Goal: Task Accomplishment & Management: Manage account settings

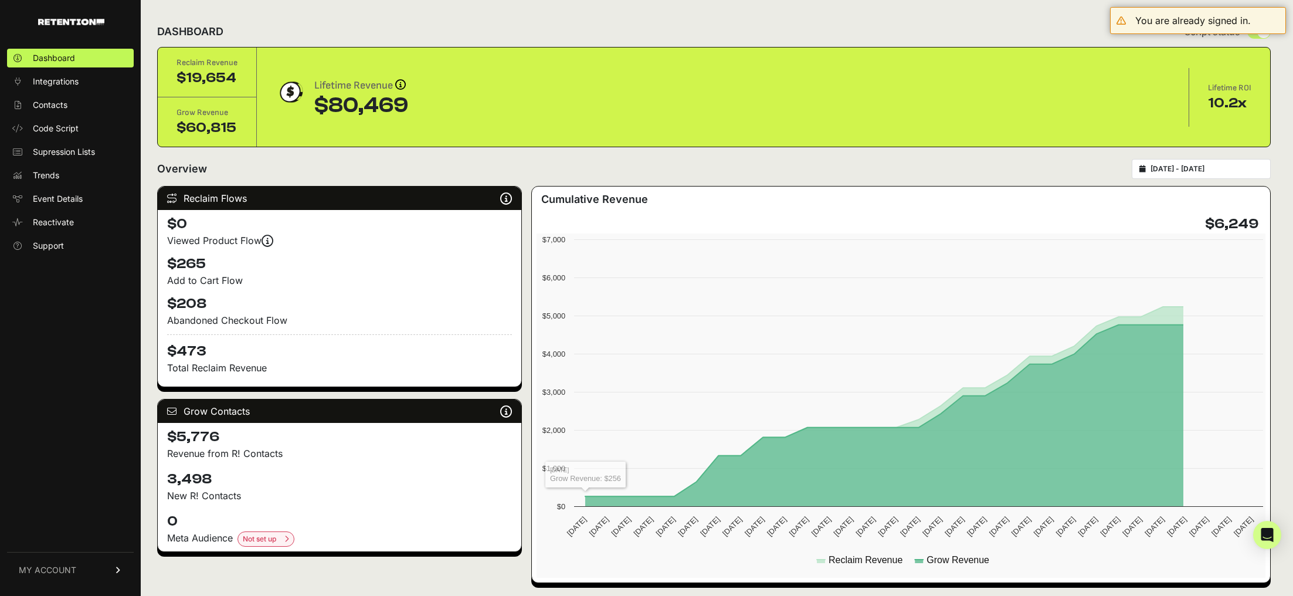
click at [55, 570] on span "MY ACCOUNT" at bounding box center [47, 570] width 57 height 12
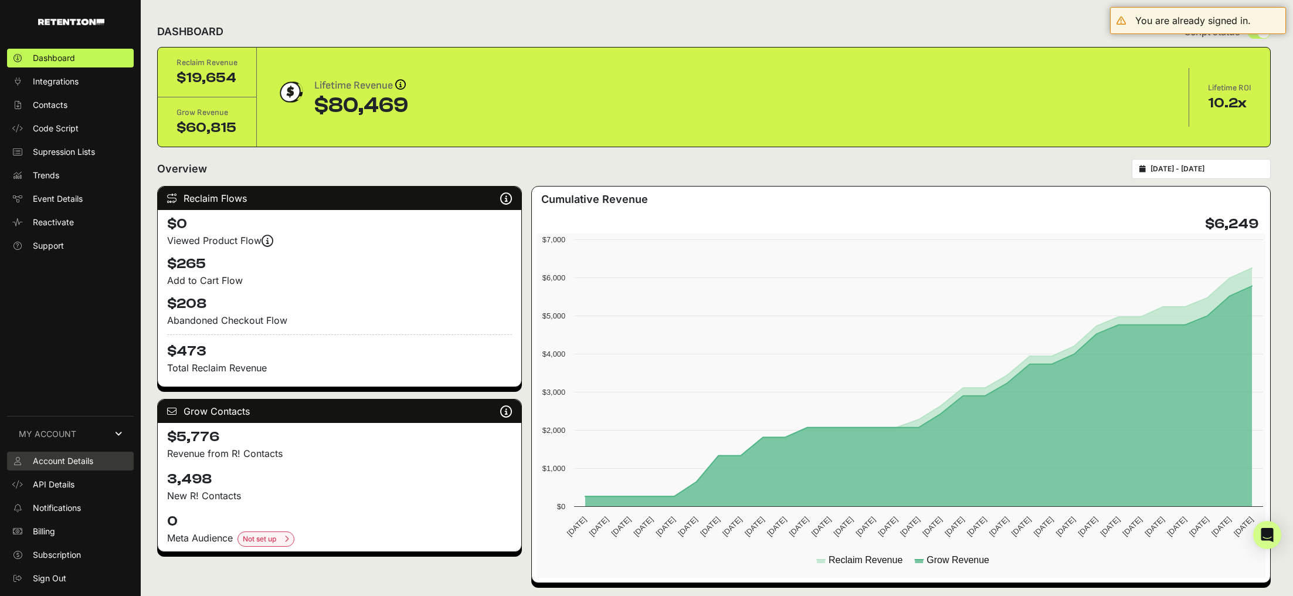
click at [102, 463] on link "Account Details" at bounding box center [70, 460] width 127 height 19
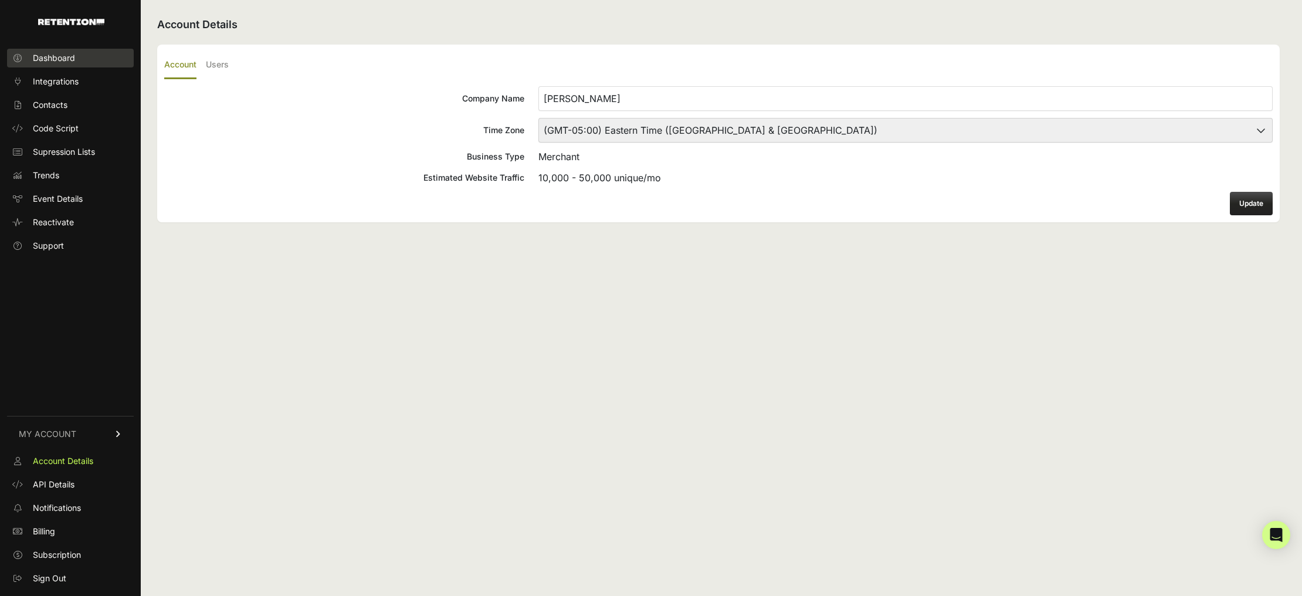
click at [79, 59] on link "Dashboard" at bounding box center [70, 58] width 127 height 19
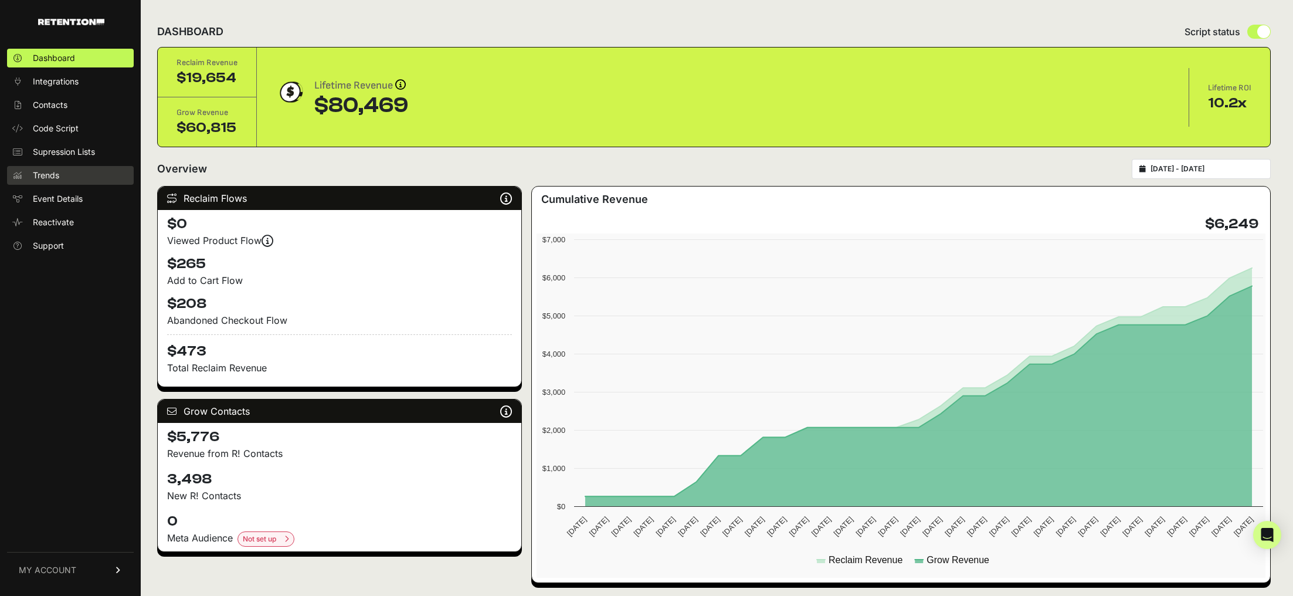
click at [74, 178] on link "Trends" at bounding box center [70, 175] width 127 height 19
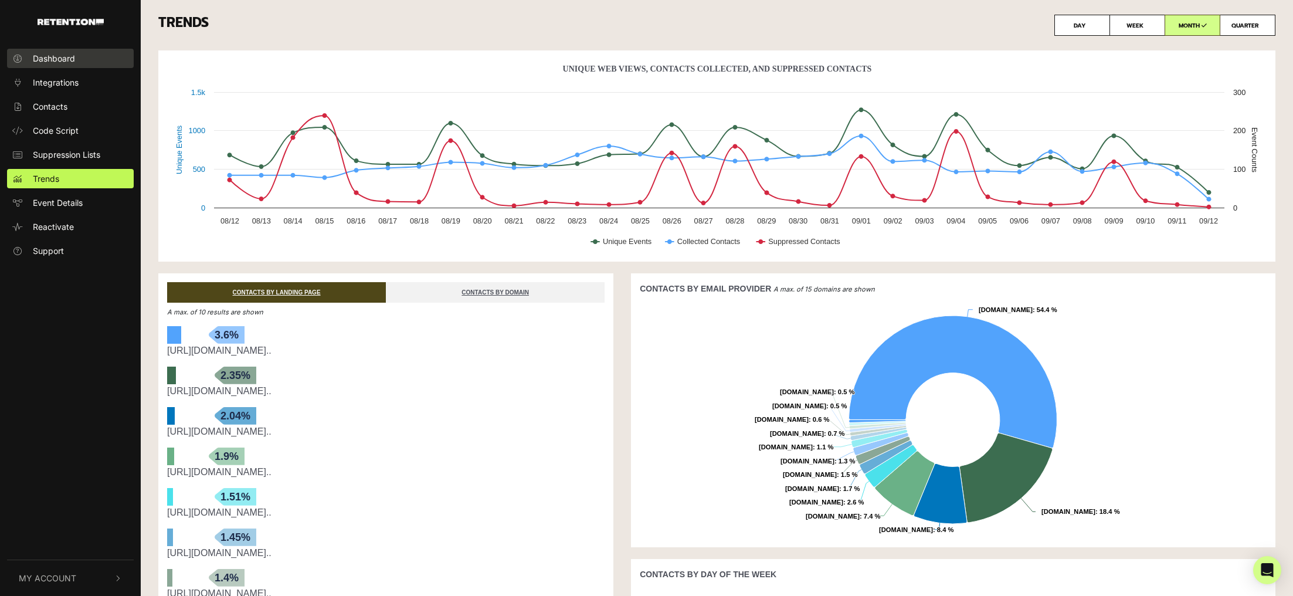
click at [96, 52] on link "Dashboard" at bounding box center [70, 58] width 127 height 19
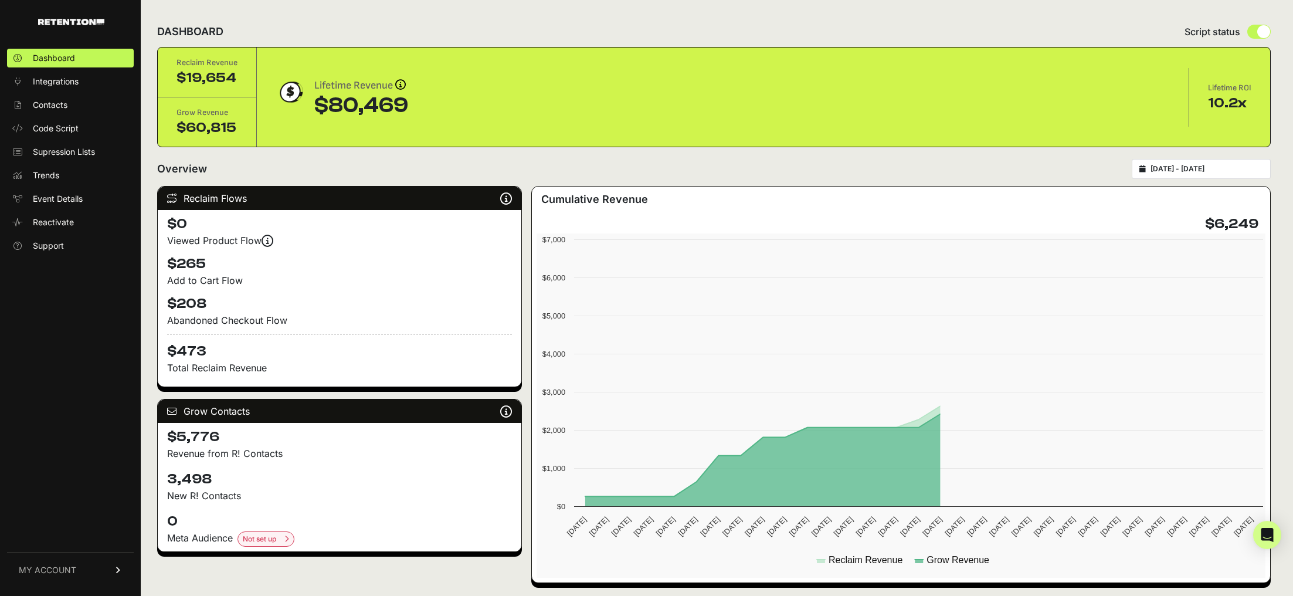
click at [1190, 171] on input "[DATE] - [DATE]" at bounding box center [1206, 168] width 113 height 9
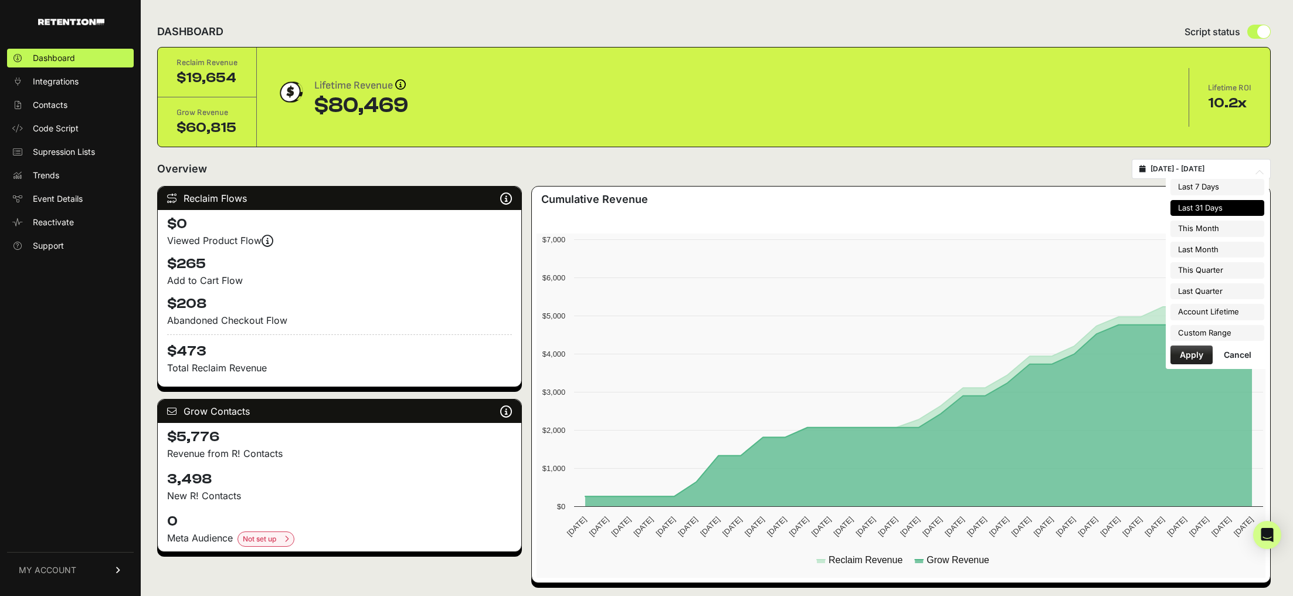
click at [1211, 208] on li "Last 31 Days" at bounding box center [1217, 208] width 94 height 16
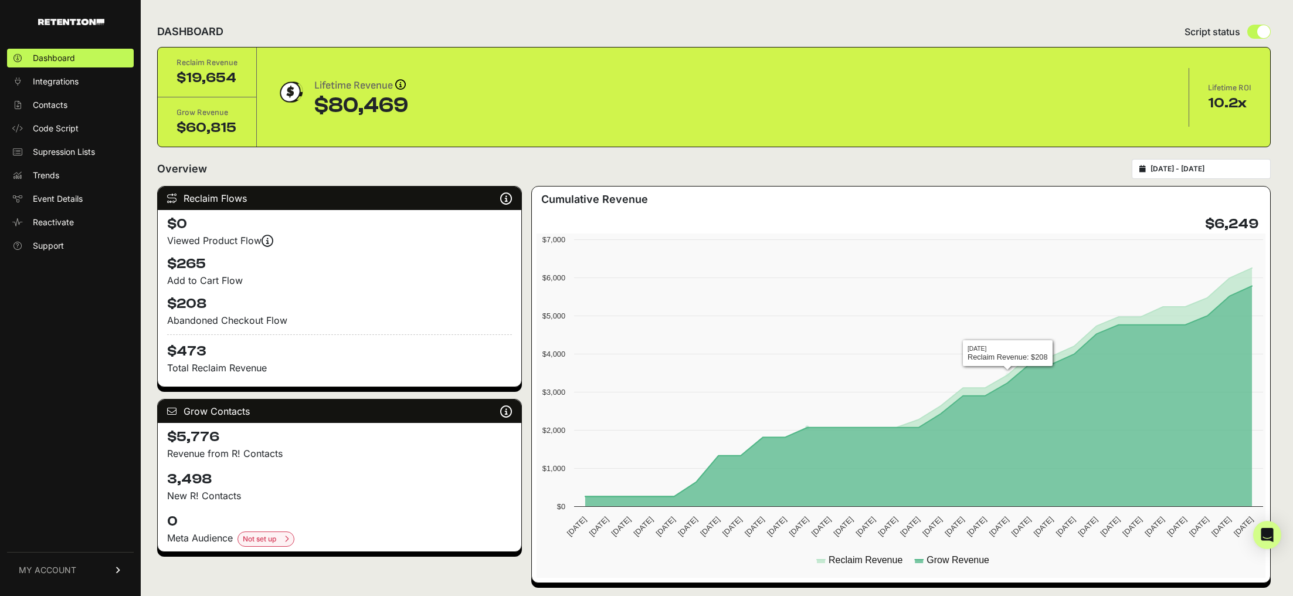
click at [1248, 170] on input "[DATE] - [DATE]" at bounding box center [1206, 168] width 113 height 9
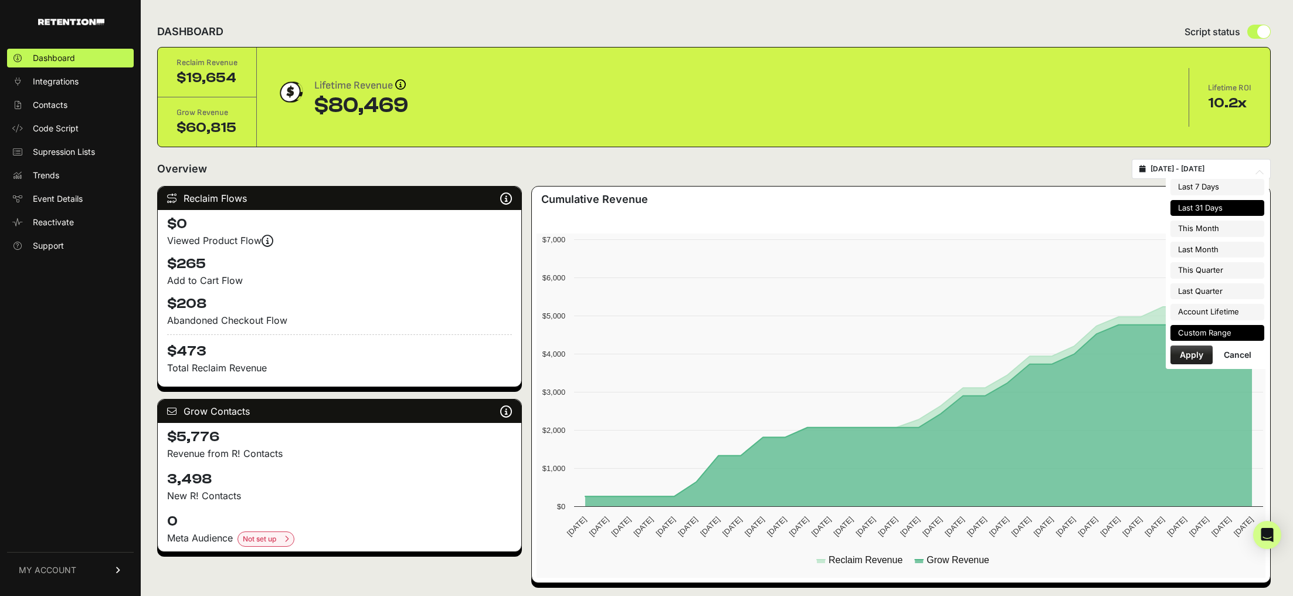
click at [1213, 333] on li "Custom Range" at bounding box center [1217, 333] width 94 height 16
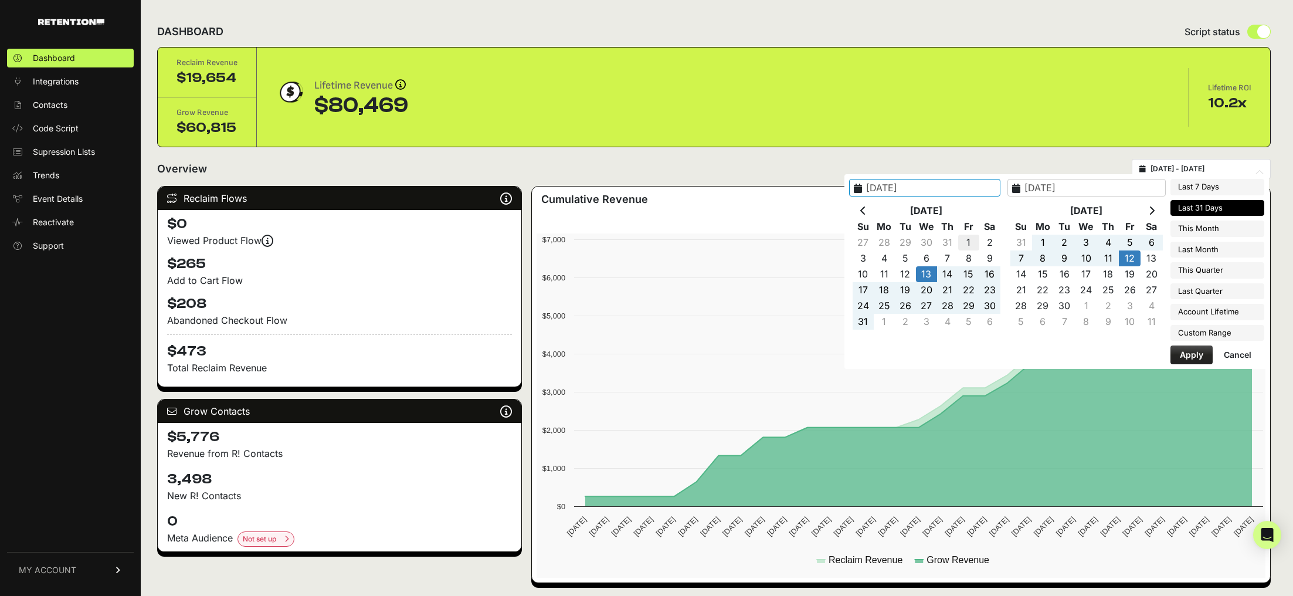
type input "[DATE]"
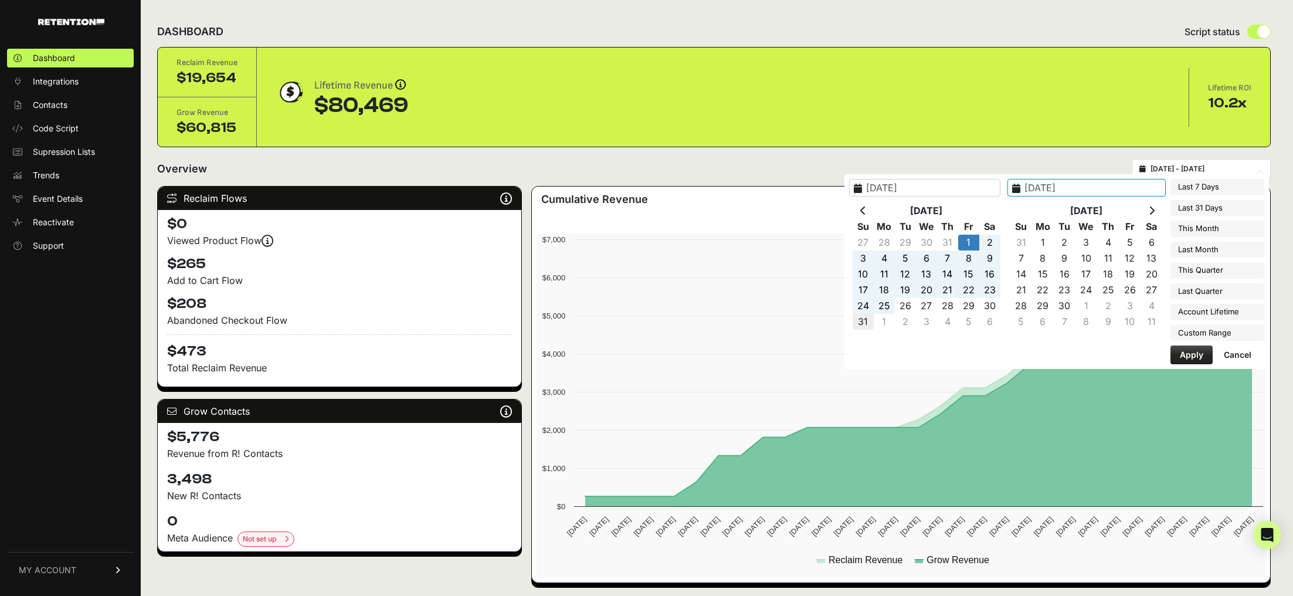
type input "[DATE]"
click at [1187, 353] on button "Apply" at bounding box center [1191, 354] width 42 height 19
type input "[DATE] - [DATE]"
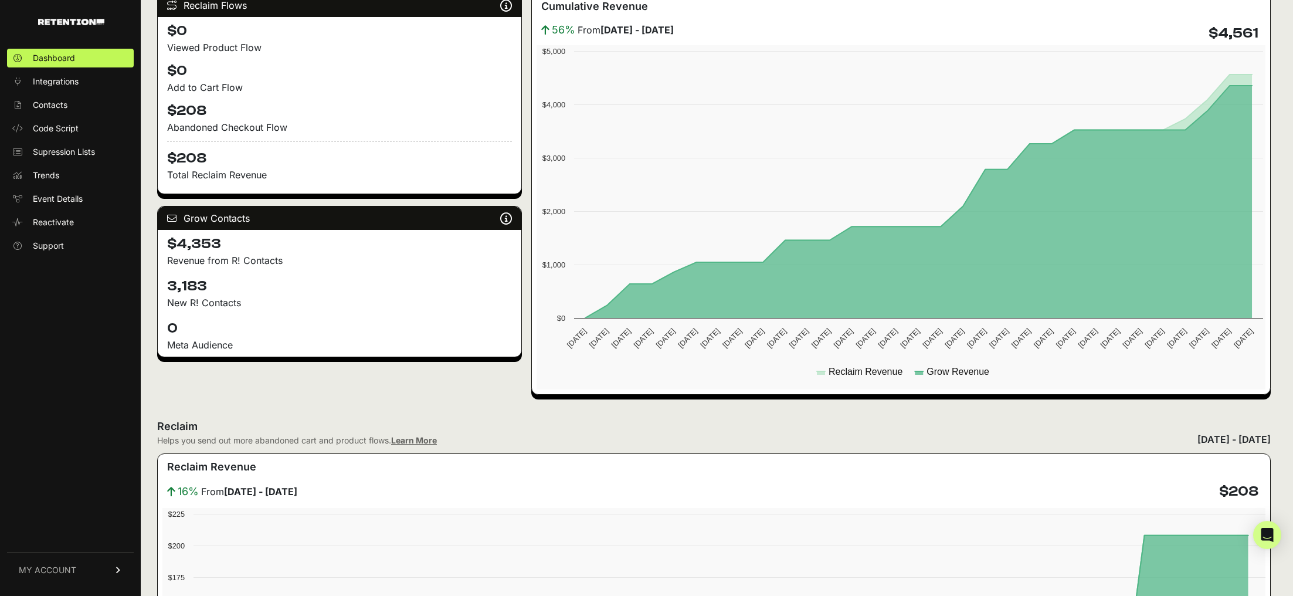
scroll to position [199, 0]
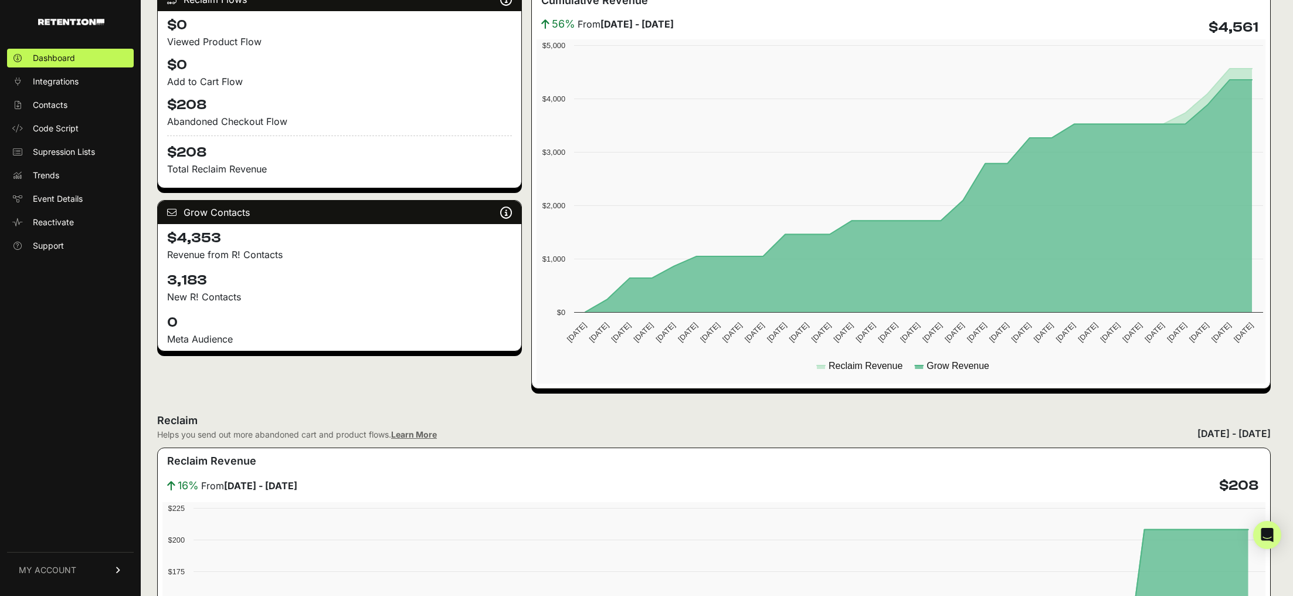
drag, startPoint x: 216, startPoint y: 283, endPoint x: 163, endPoint y: 279, distance: 53.6
click at [163, 279] on div "3,183 New R! Contacts" at bounding box center [340, 287] width 364 height 42
click at [314, 317] on h4 "0" at bounding box center [339, 322] width 345 height 19
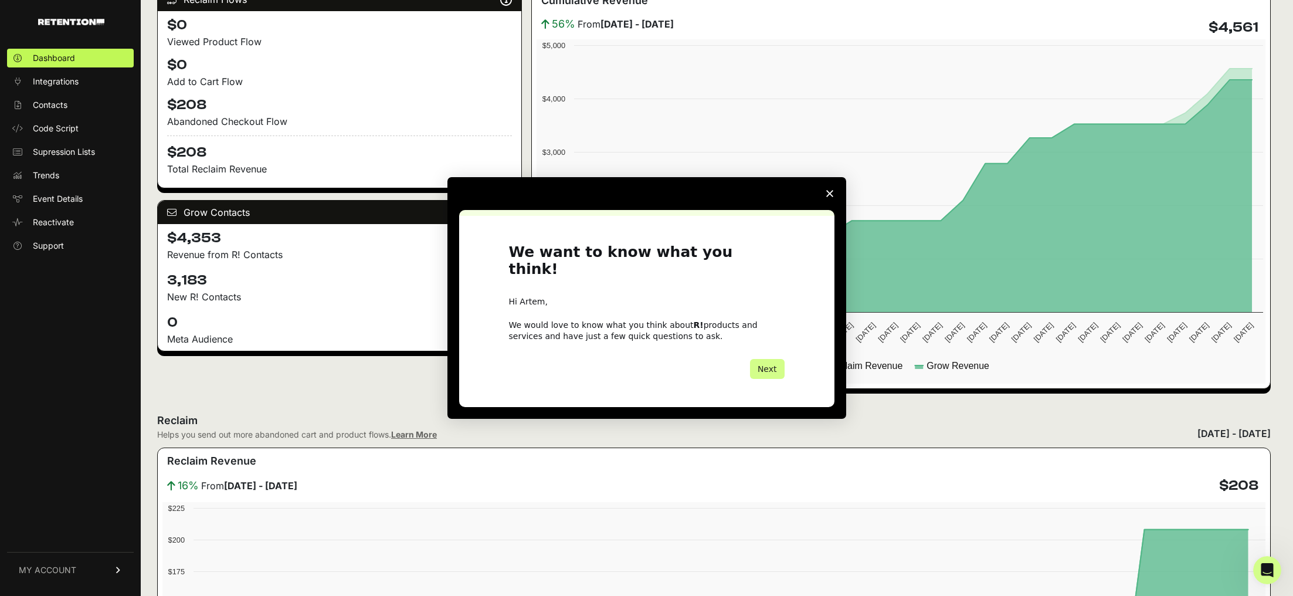
scroll to position [0, 0]
drag, startPoint x: 233, startPoint y: 297, endPoint x: 174, endPoint y: 284, distance: 60.6
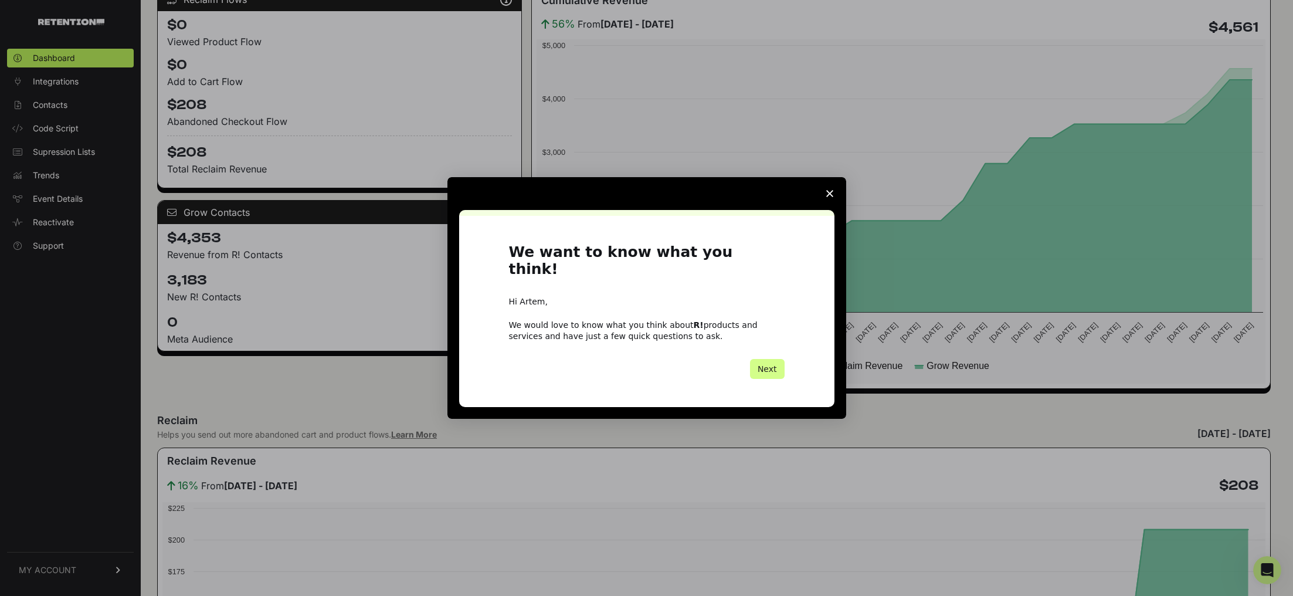
click at [832, 197] on icon "Close survey" at bounding box center [829, 193] width 7 height 7
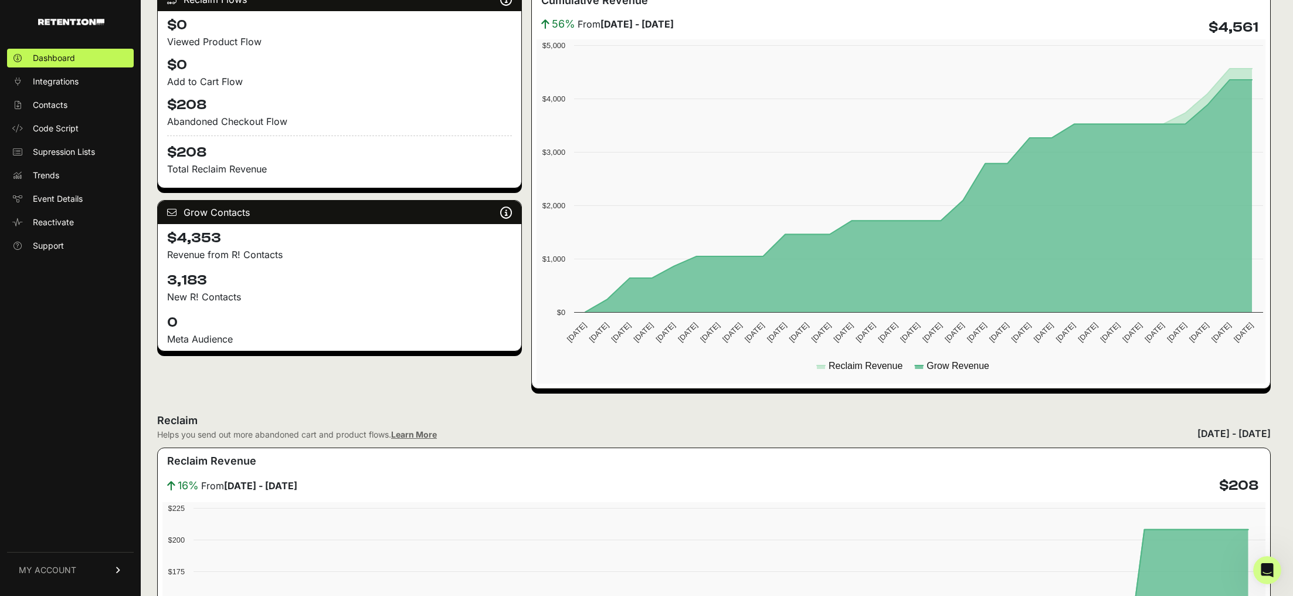
click at [266, 290] on p "New R! Contacts" at bounding box center [339, 297] width 345 height 14
drag, startPoint x: 257, startPoint y: 291, endPoint x: 168, endPoint y: 265, distance: 92.8
click at [168, 265] on div "Grow Contacts Grow is a list growth tool that identifies anonymous site visitor…" at bounding box center [339, 275] width 365 height 151
click at [168, 265] on div "$4,353 Revenue from R! Contacts" at bounding box center [340, 245] width 364 height 42
drag, startPoint x: 163, startPoint y: 270, endPoint x: 250, endPoint y: 297, distance: 90.9
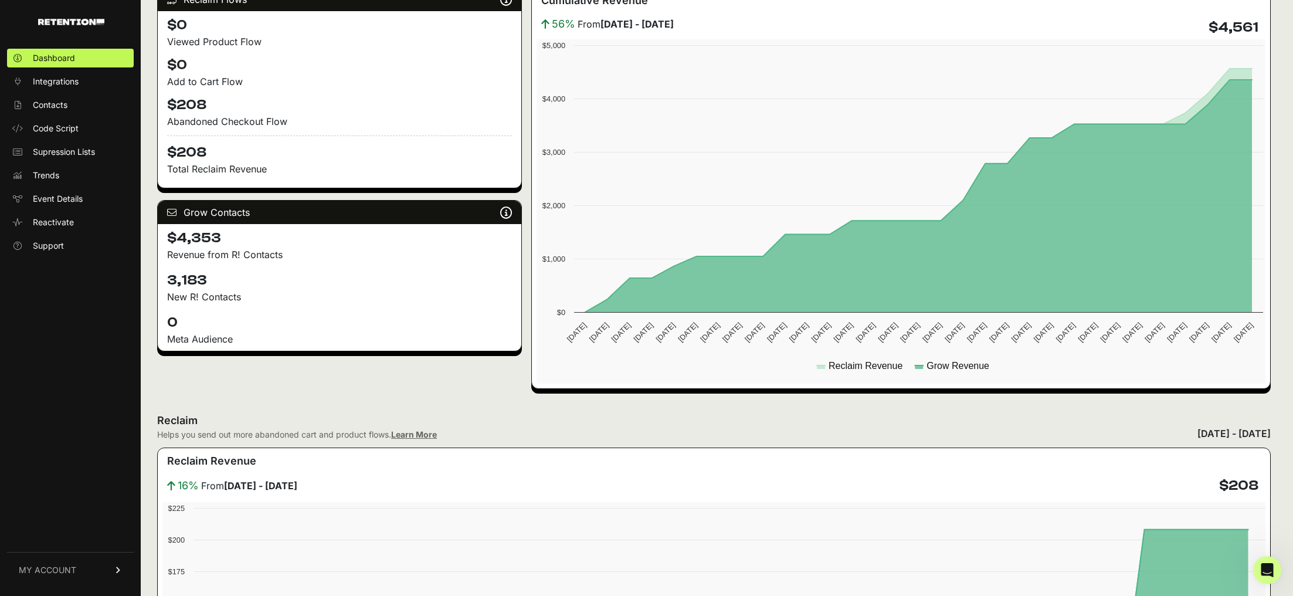
click at [250, 297] on div "3,183 New R! Contacts" at bounding box center [340, 287] width 364 height 42
click at [250, 297] on p "New R! Contacts" at bounding box center [339, 297] width 345 height 14
click at [236, 322] on h4 "0" at bounding box center [339, 322] width 345 height 19
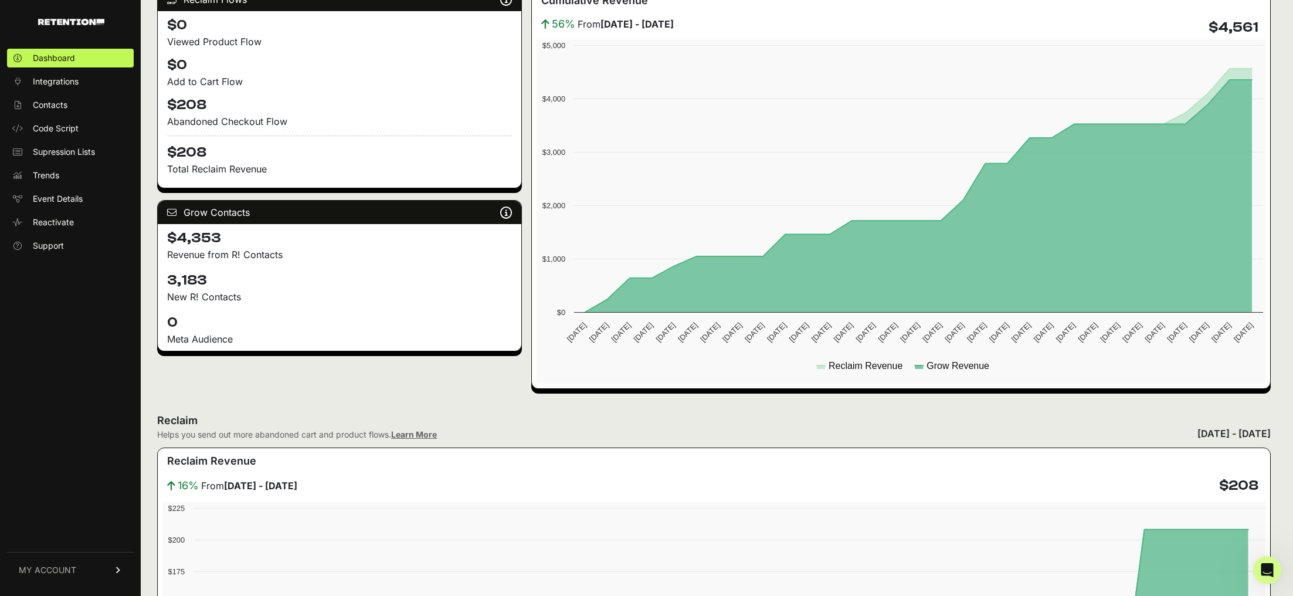
click at [236, 322] on h4 "0" at bounding box center [339, 322] width 345 height 19
click at [233, 325] on h4 "0" at bounding box center [339, 322] width 345 height 19
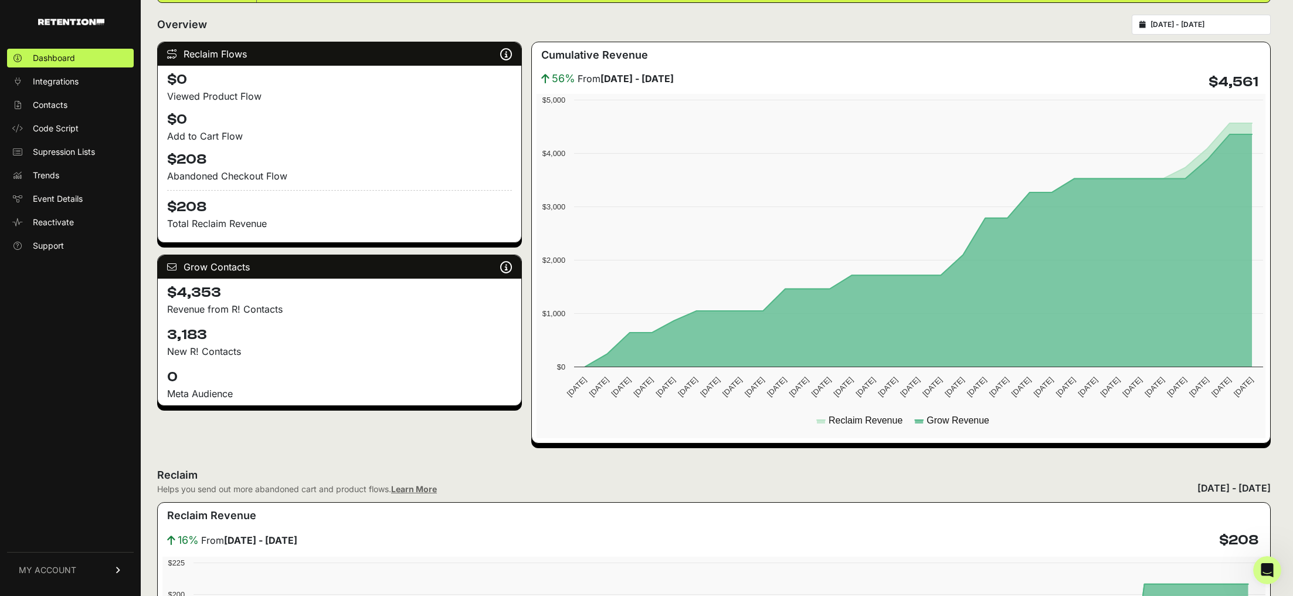
scroll to position [143, 0]
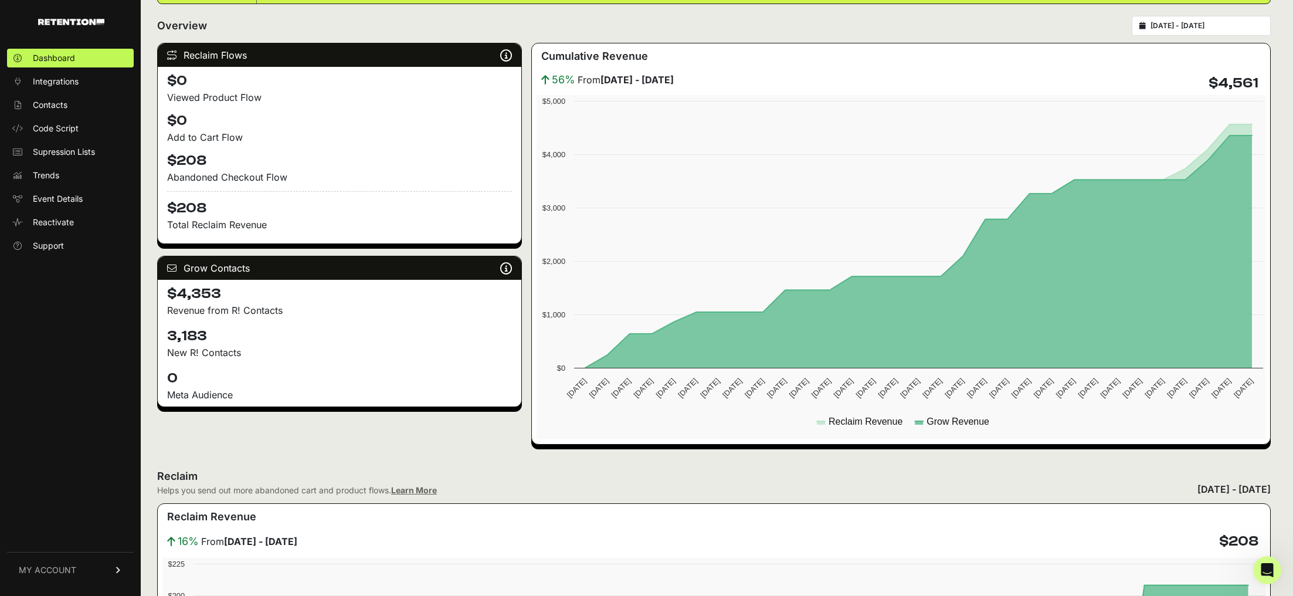
drag, startPoint x: 232, startPoint y: 299, endPoint x: 171, endPoint y: 297, distance: 61.0
click at [171, 297] on h4 "$4,353" at bounding box center [339, 293] width 345 height 19
click at [245, 332] on h4 "3,183" at bounding box center [339, 336] width 345 height 19
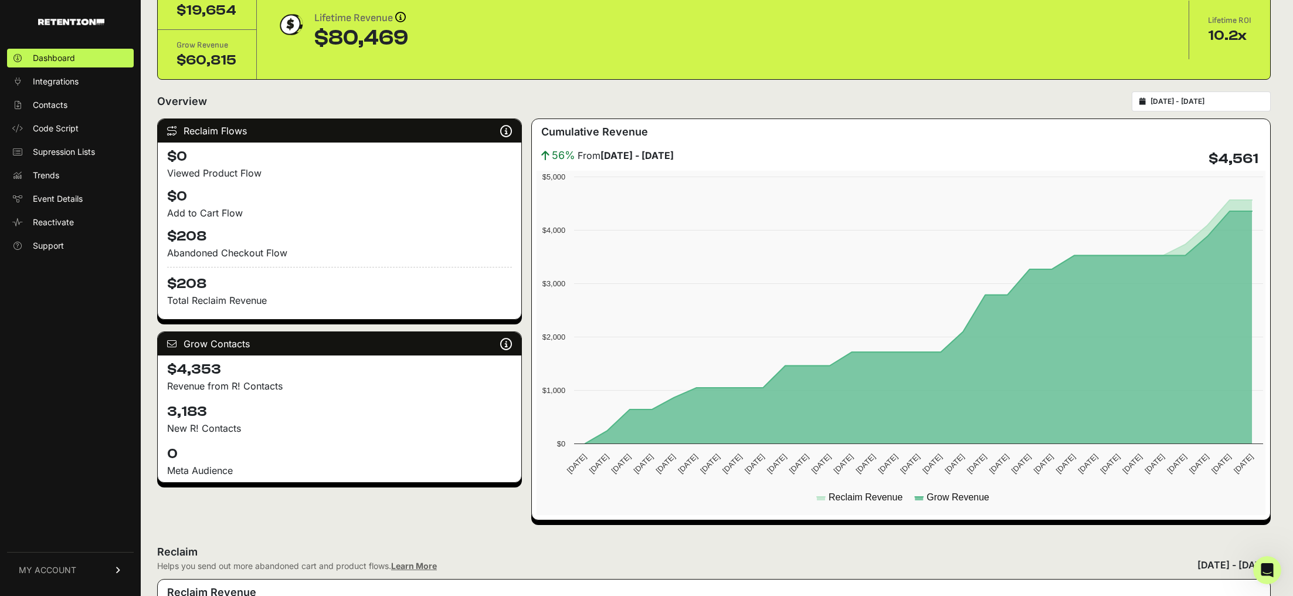
scroll to position [0, 0]
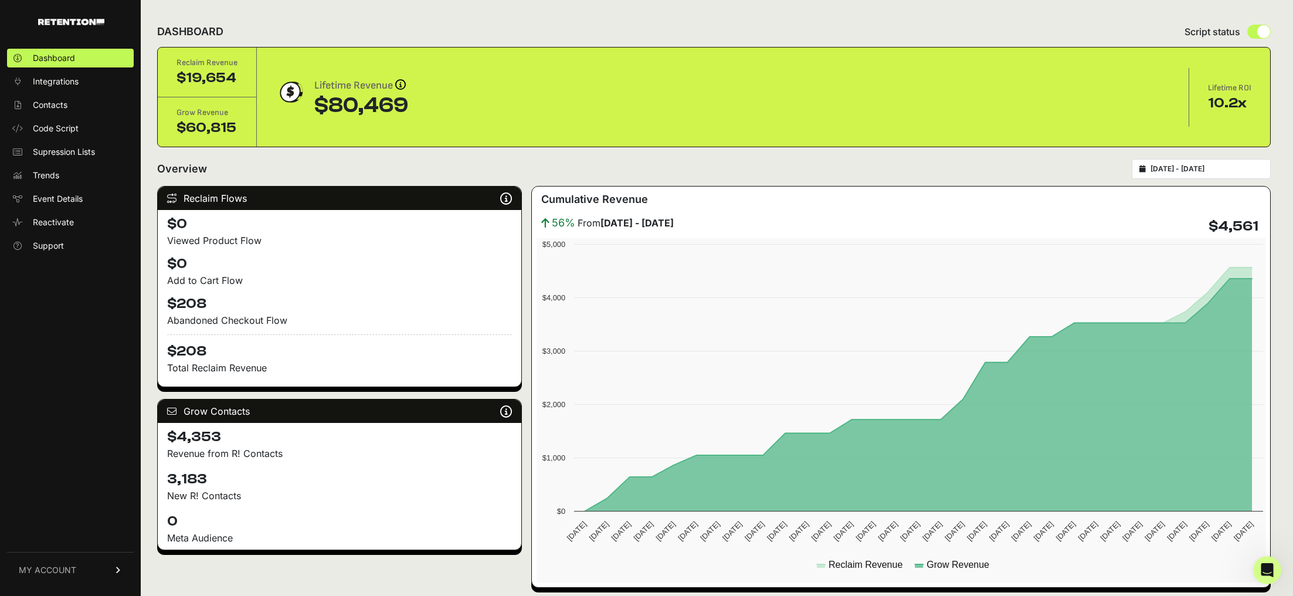
drag, startPoint x: 158, startPoint y: 205, endPoint x: 382, endPoint y: 356, distance: 270.3
click at [382, 356] on div "Reclaim Flows Reclaim identifies your known audience when your ESP can't (due t…" at bounding box center [339, 286] width 365 height 201
click at [382, 356] on h4 "$208" at bounding box center [339, 347] width 345 height 26
click at [113, 316] on div "Dashboard Integrations Contacts Code Script Supression Lists Trends Event Detai…" at bounding box center [70, 316] width 141 height 558
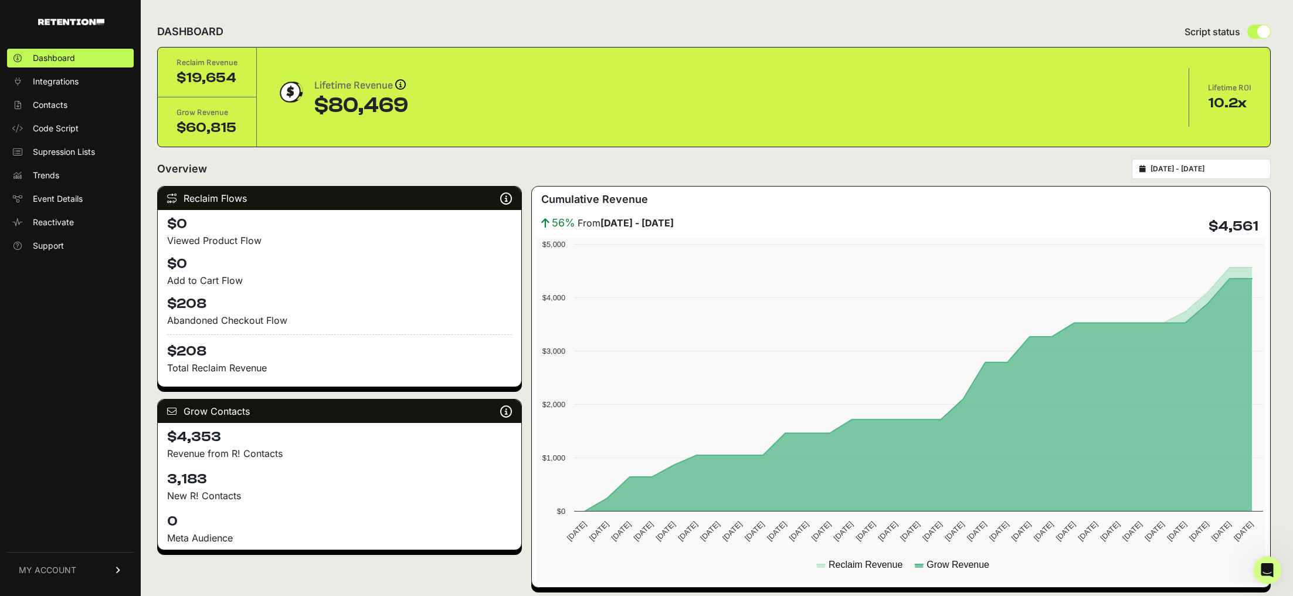
click at [113, 316] on div "Dashboard Integrations Contacts Code Script Supression Lists Trends Event Detai…" at bounding box center [70, 316] width 141 height 558
drag, startPoint x: 650, startPoint y: 227, endPoint x: 594, endPoint y: 300, distance: 91.1
click at [625, 243] on div "Cumulative Revenue 56% From July 01 - July 31 $4,561 Created with Highcharts 12…" at bounding box center [900, 387] width 739 height 402
drag, startPoint x: 950, startPoint y: 422, endPoint x: 1041, endPoint y: 416, distance: 91.7
click at [1041, 416] on rect at bounding box center [902, 410] width 732 height 344
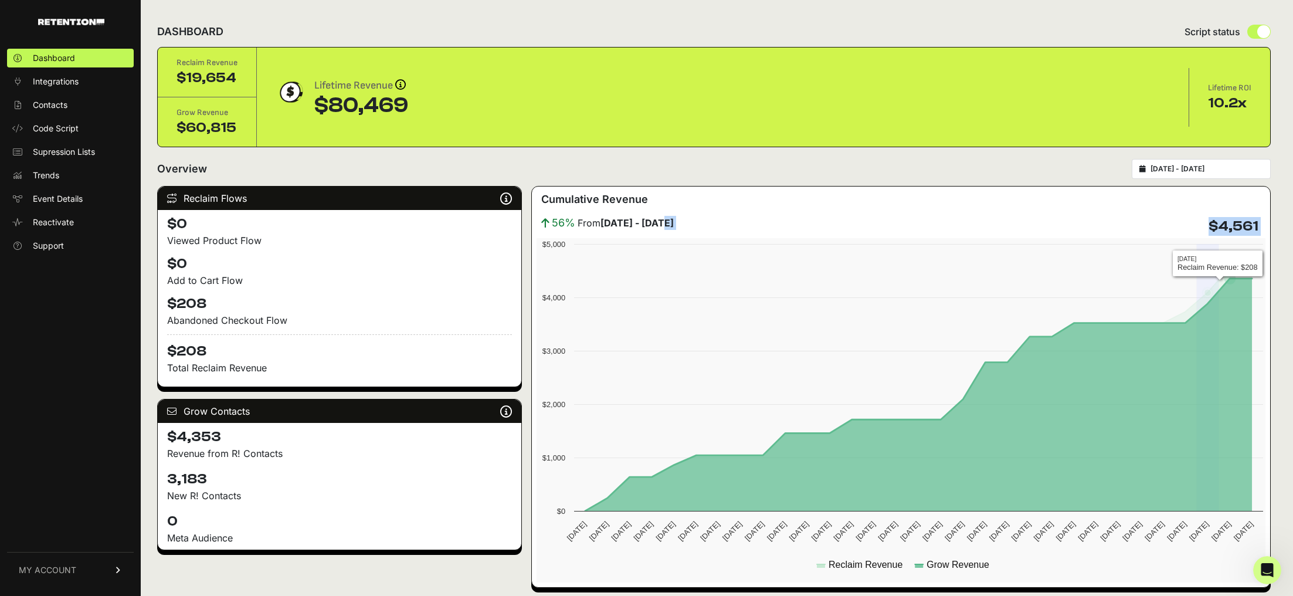
drag, startPoint x: 1244, startPoint y: 369, endPoint x: 1172, endPoint y: 297, distance: 101.6
click at [1182, 297] on rect at bounding box center [902, 410] width 732 height 344
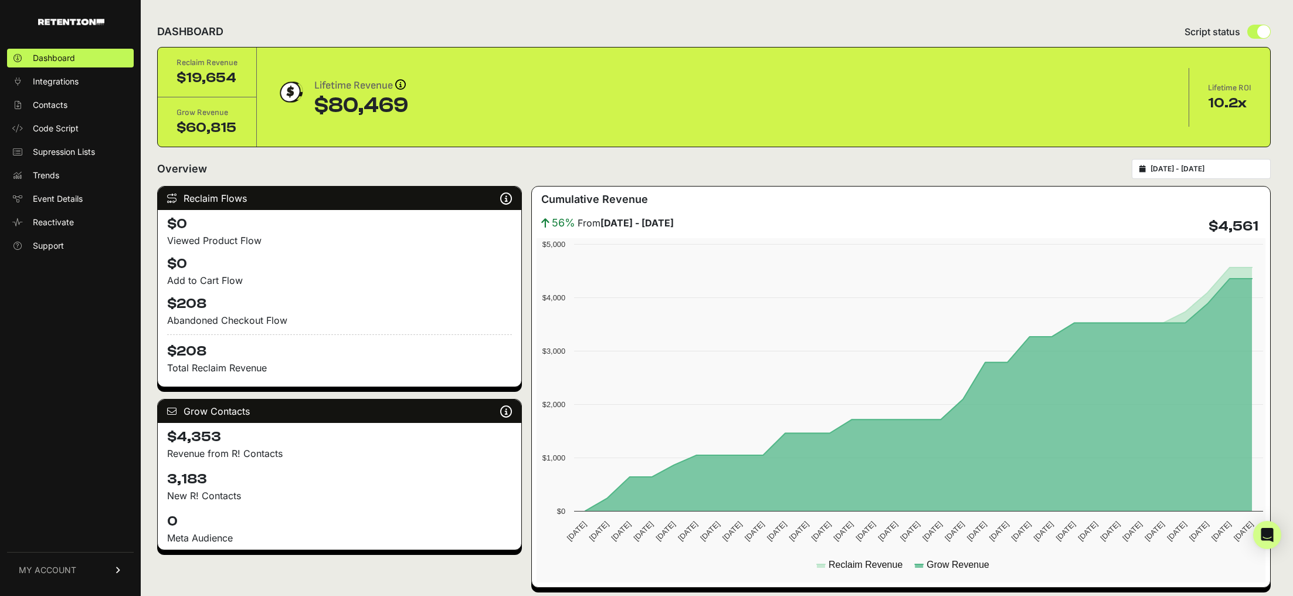
click at [62, 570] on span "MY ACCOUNT" at bounding box center [47, 570] width 57 height 12
click at [66, 532] on link "Billing" at bounding box center [70, 531] width 127 height 19
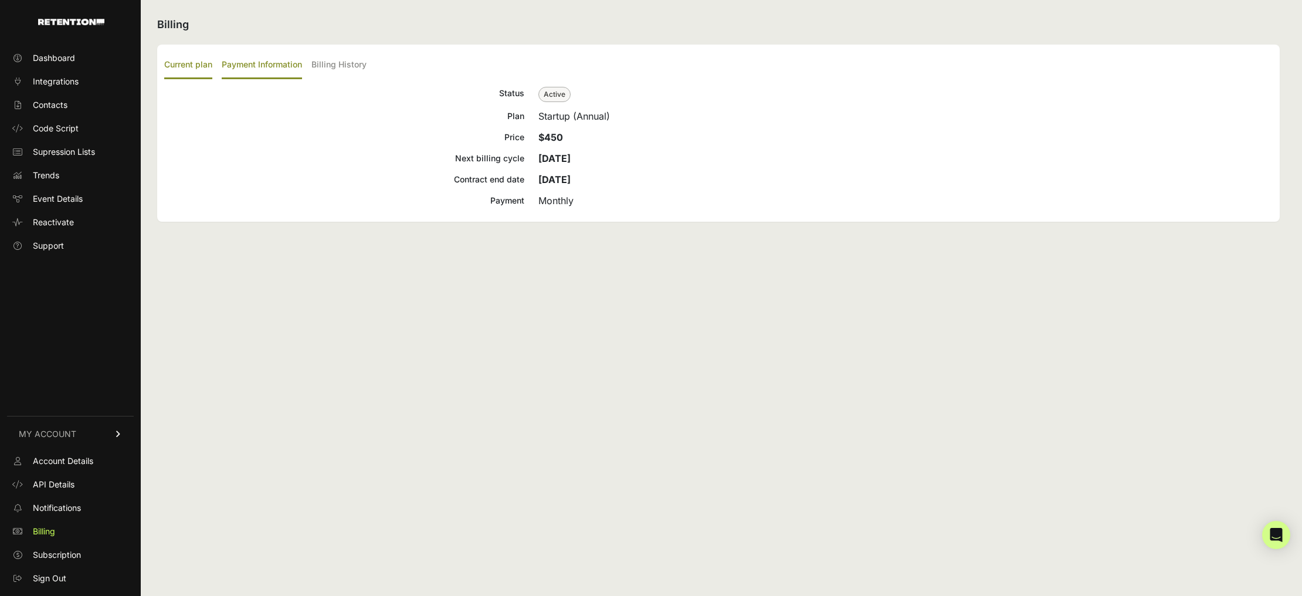
click at [291, 69] on label "Payment Information" at bounding box center [262, 66] width 80 height 28
click at [0, 0] on input "Payment Information" at bounding box center [0, 0] width 0 height 0
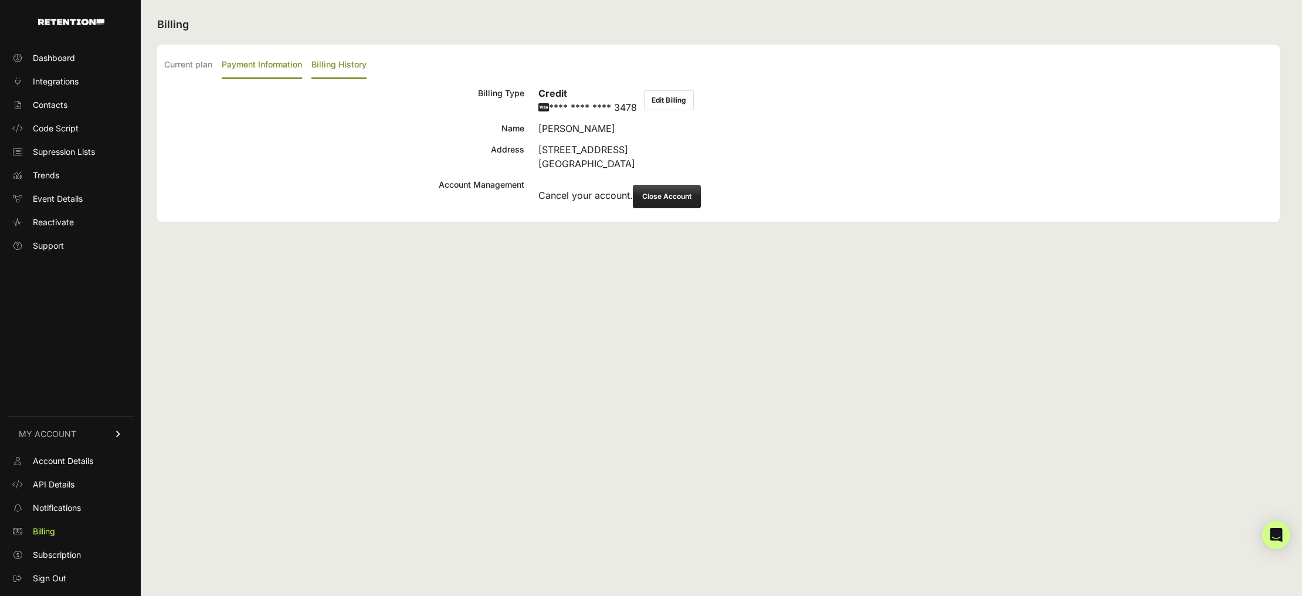
click at [334, 65] on label "Billing History" at bounding box center [338, 66] width 55 height 28
click at [0, 0] on input "Billing History" at bounding box center [0, 0] width 0 height 0
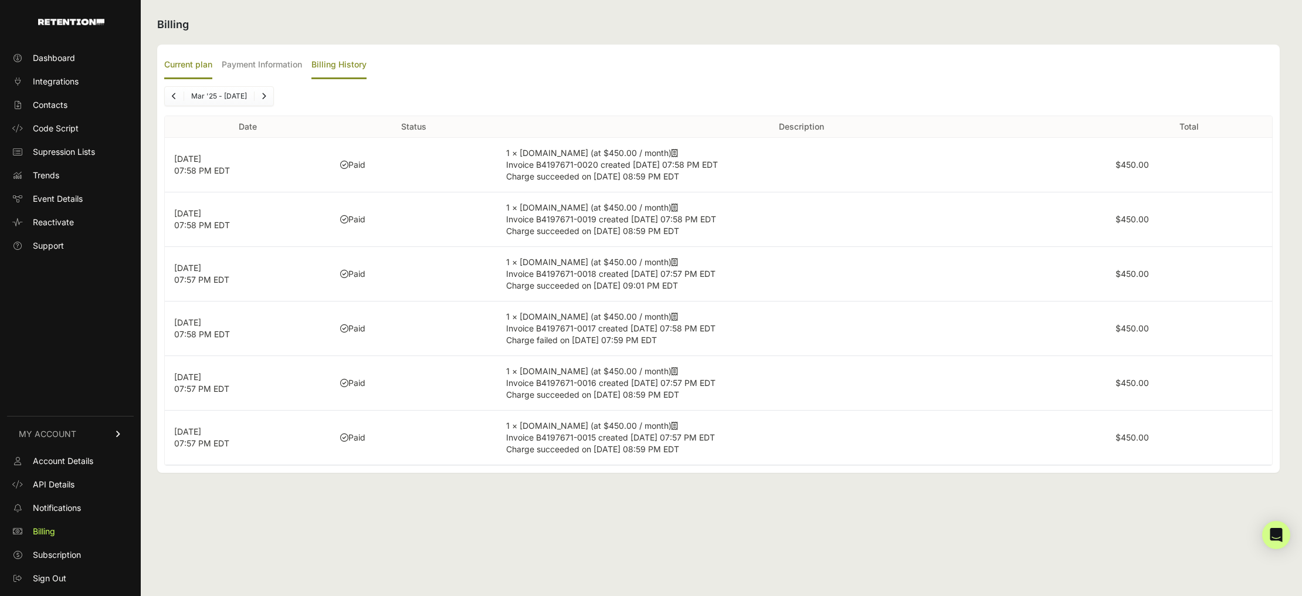
click at [198, 66] on label "Current plan" at bounding box center [188, 66] width 48 height 28
click at [0, 0] on input "Current plan" at bounding box center [0, 0] width 0 height 0
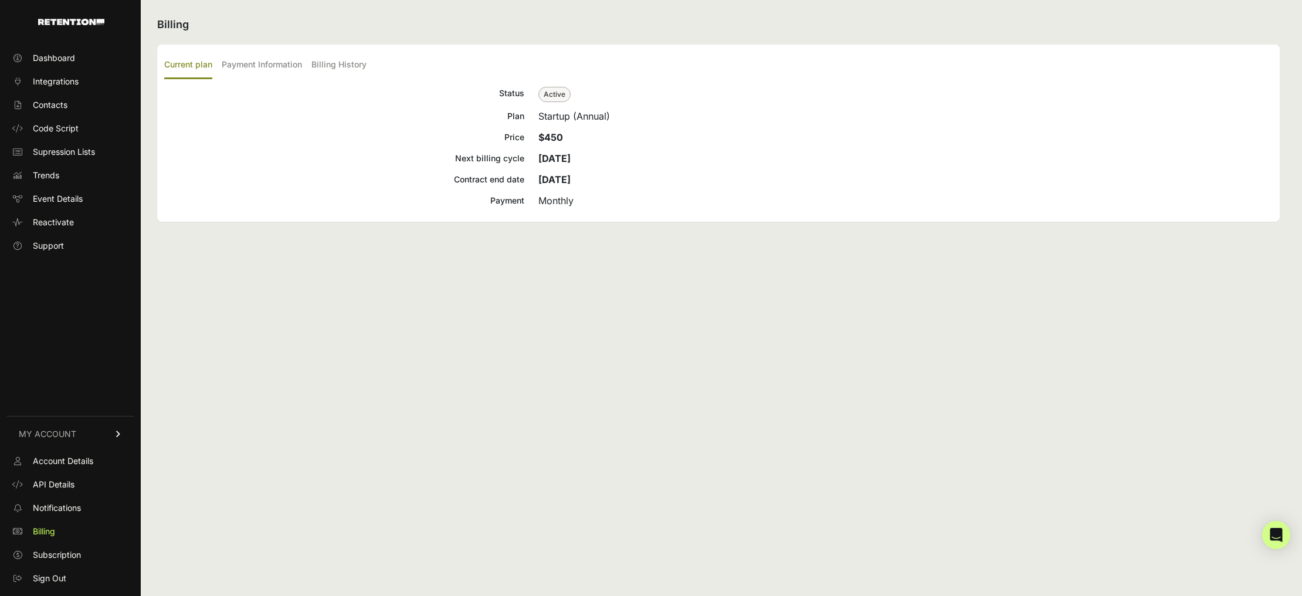
drag, startPoint x: 539, startPoint y: 203, endPoint x: 628, endPoint y: 202, distance: 88.6
click at [628, 202] on div "Monthly" at bounding box center [905, 200] width 734 height 14
drag, startPoint x: 475, startPoint y: 257, endPoint x: 468, endPoint y: 252, distance: 8.5
click at [475, 257] on div "Billing Current plan Payment Information Billing History Status Active Plan Sta…" at bounding box center [718, 298] width 1155 height 596
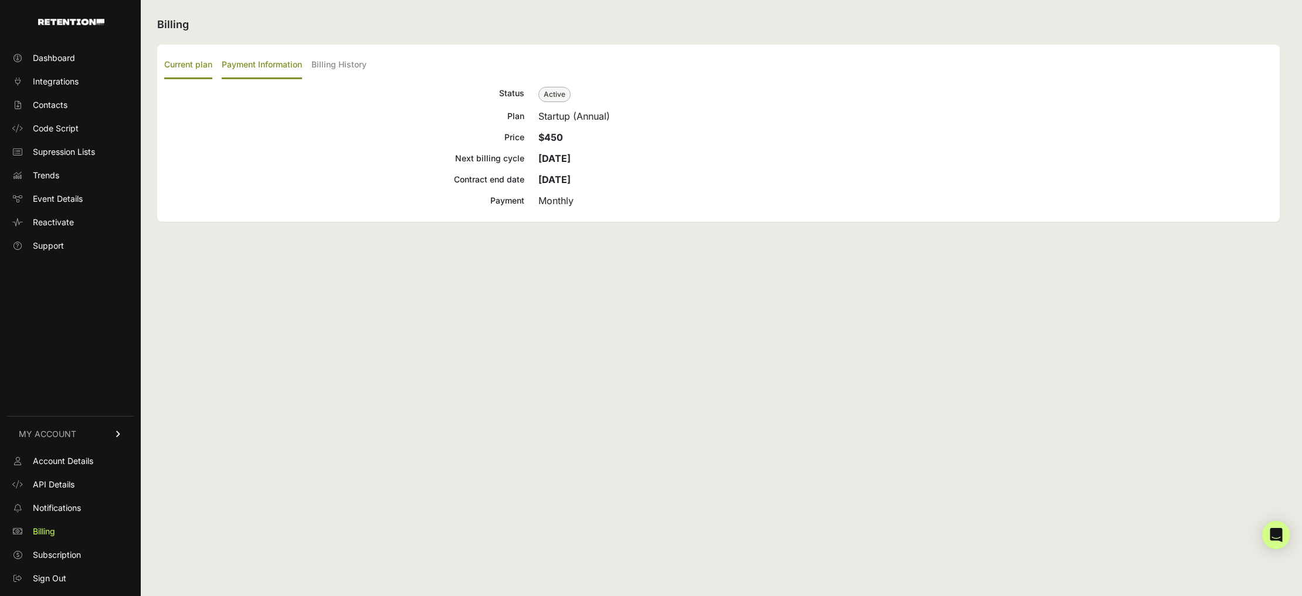
click at [269, 77] on label "Payment Information" at bounding box center [262, 66] width 80 height 28
click at [0, 0] on input "Payment Information" at bounding box center [0, 0] width 0 height 0
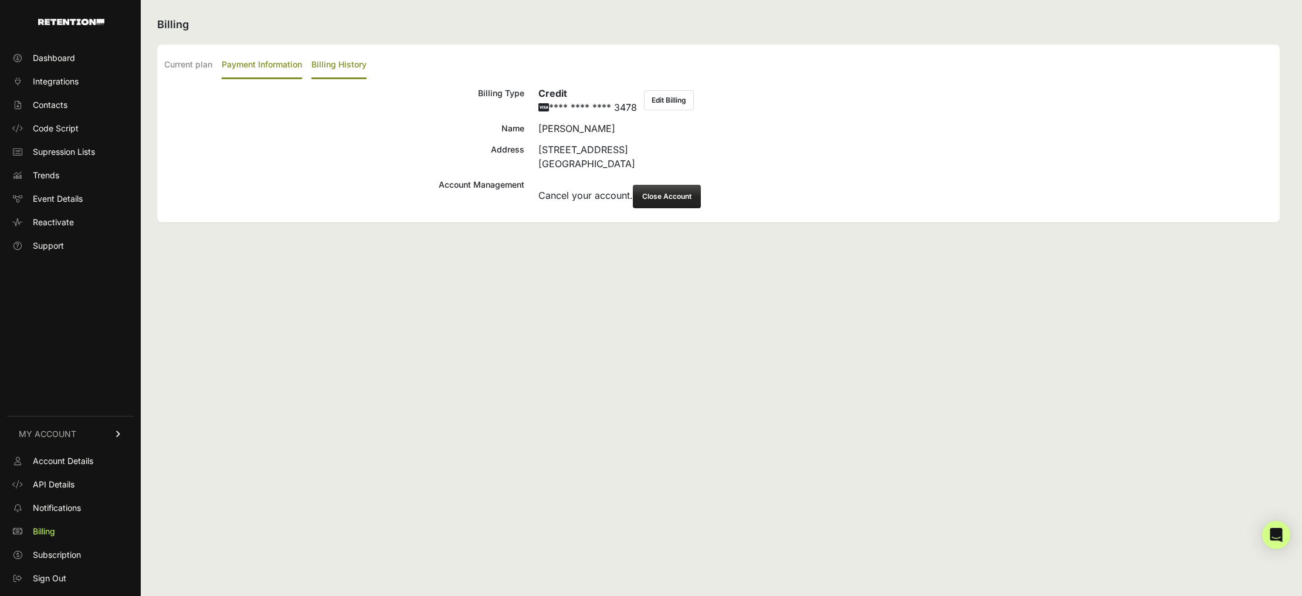
click at [361, 77] on label "Billing History" at bounding box center [338, 66] width 55 height 28
click at [0, 0] on input "Billing History" at bounding box center [0, 0] width 0 height 0
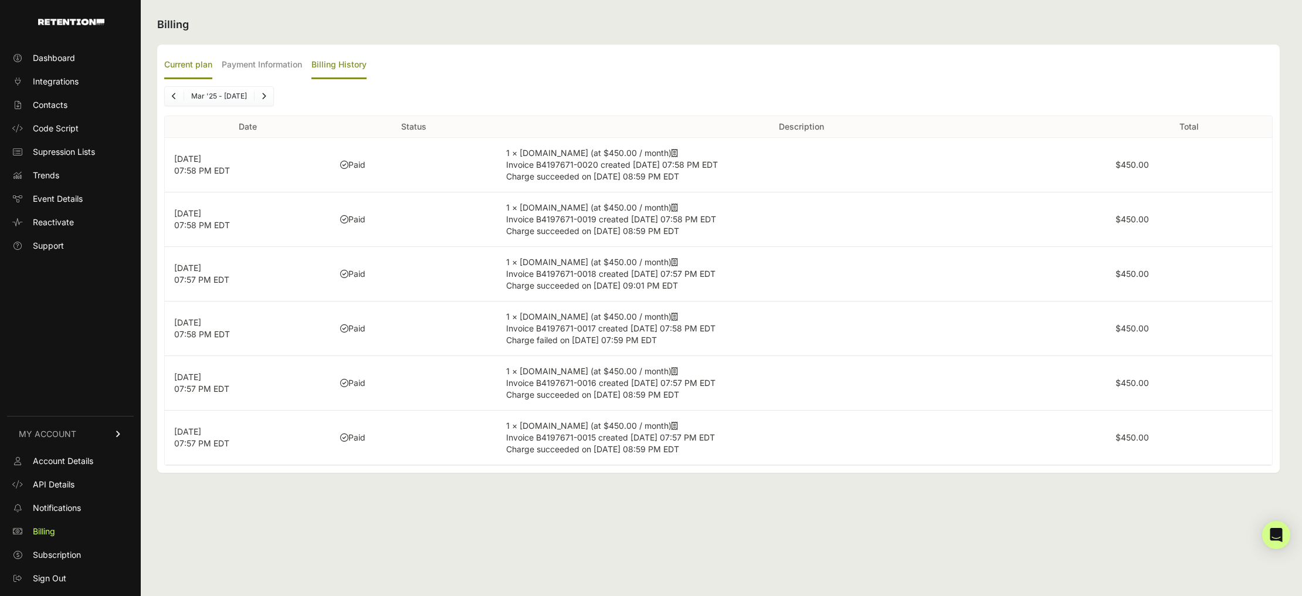
click at [189, 66] on label "Current plan" at bounding box center [188, 66] width 48 height 28
click at [0, 0] on input "Current plan" at bounding box center [0, 0] width 0 height 0
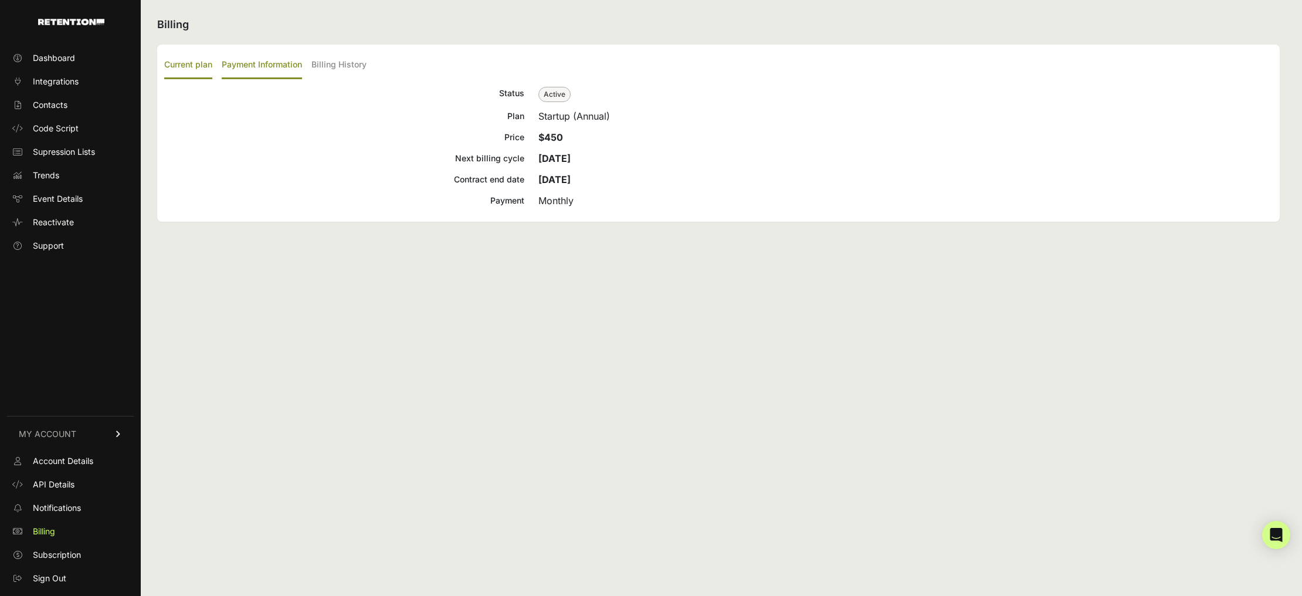
click at [237, 70] on label "Payment Information" at bounding box center [262, 66] width 80 height 28
click at [0, 0] on input "Payment Information" at bounding box center [0, 0] width 0 height 0
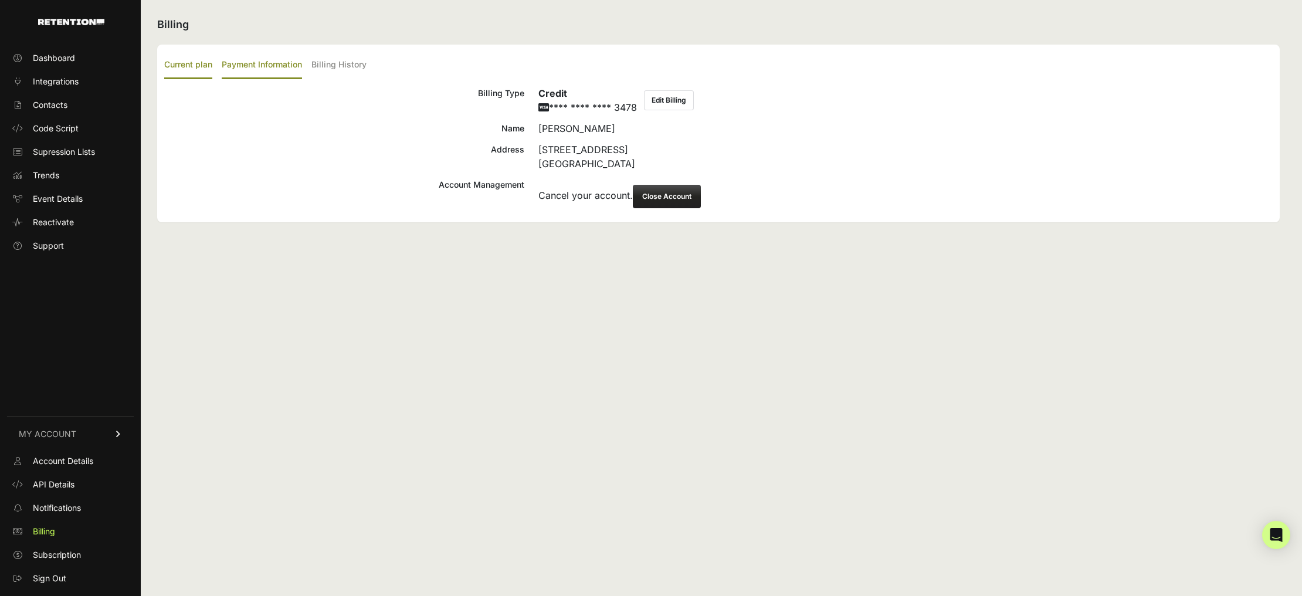
click at [195, 72] on label "Current plan" at bounding box center [188, 66] width 48 height 28
click at [0, 0] on input "Current plan" at bounding box center [0, 0] width 0 height 0
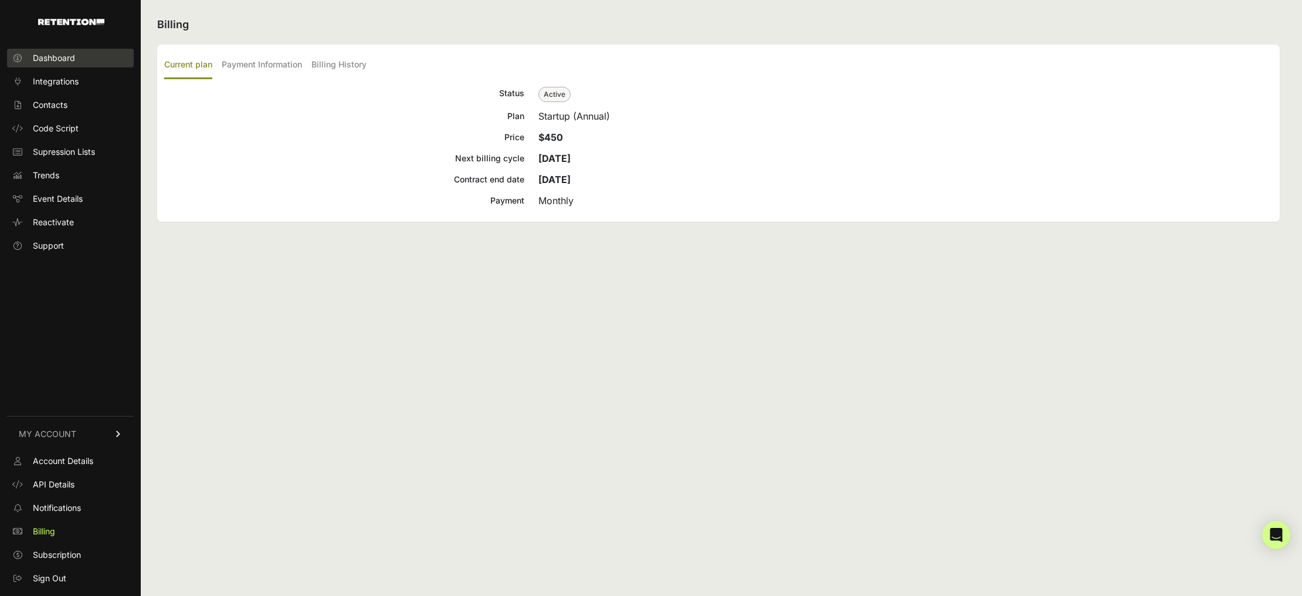
click at [50, 62] on span "Dashboard" at bounding box center [54, 58] width 42 height 12
